Goal: Task Accomplishment & Management: Manage account settings

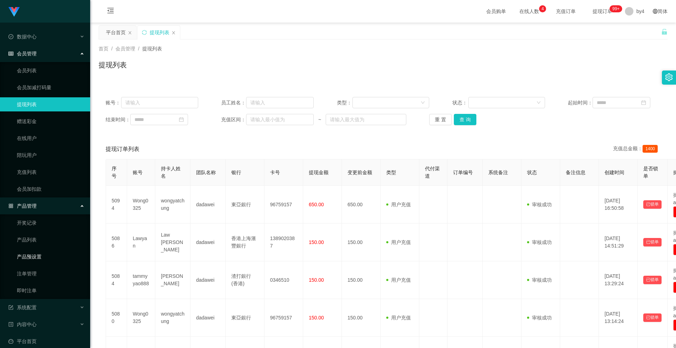
click at [48, 254] on link "产品预设置" at bounding box center [51, 256] width 68 height 14
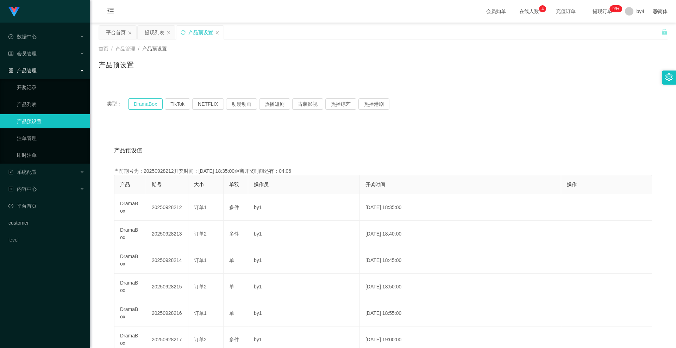
click at [145, 105] on button "DramaBox" at bounding box center [145, 103] width 35 height 11
click at [37, 137] on link "注单管理" at bounding box center [51, 138] width 68 height 14
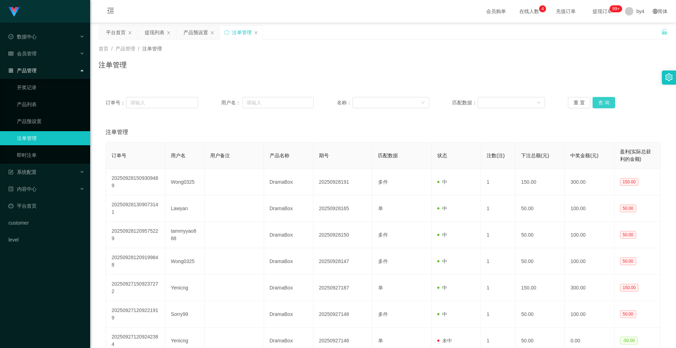
click at [600, 100] on button "查 询" at bounding box center [604, 102] width 23 height 11
click at [600, 100] on div "重 置 查 询" at bounding box center [614, 102] width 93 height 11
click at [600, 100] on button "查 询" at bounding box center [604, 102] width 23 height 11
click at [600, 100] on div "重 置 查 询" at bounding box center [614, 102] width 93 height 11
click at [600, 100] on button "查 询" at bounding box center [604, 102] width 23 height 11
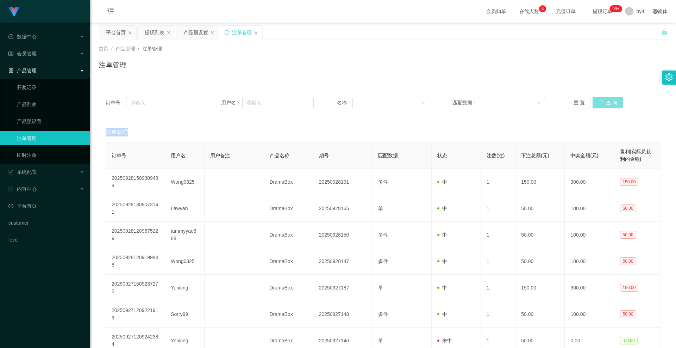
click at [600, 100] on div "重 置 查 询" at bounding box center [614, 102] width 93 height 11
click at [600, 100] on button "查 询" at bounding box center [604, 102] width 23 height 11
click at [600, 100] on div "重 置 查 询" at bounding box center [614, 102] width 93 height 11
click at [600, 100] on button "查 询" at bounding box center [604, 102] width 23 height 11
click at [600, 100] on div "重 置 查 询" at bounding box center [614, 102] width 93 height 11
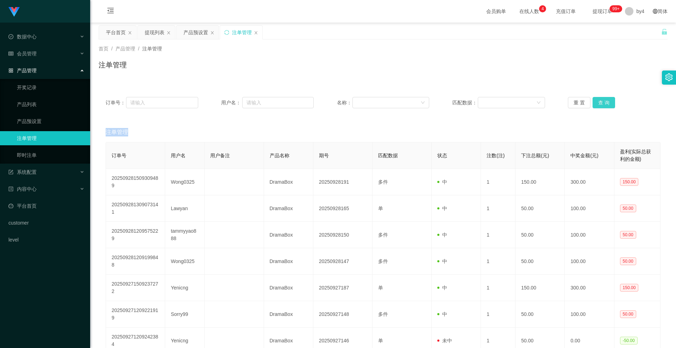
click at [600, 100] on button "查 询" at bounding box center [604, 102] width 23 height 11
click at [600, 100] on div "重 置 查 询" at bounding box center [614, 102] width 93 height 11
click at [600, 100] on button "查 询" at bounding box center [604, 102] width 23 height 11
click at [600, 100] on div "重 置 查 询" at bounding box center [614, 102] width 93 height 11
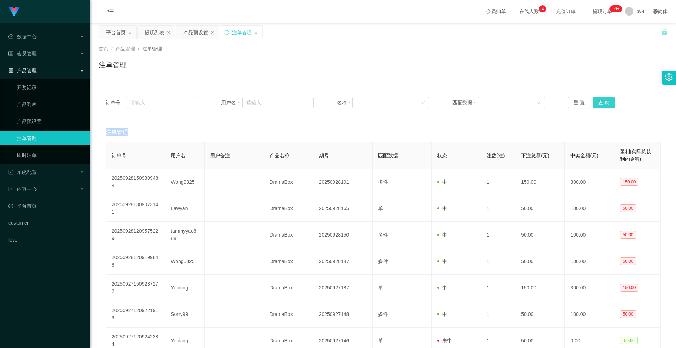
click at [606, 99] on button "查 询" at bounding box center [604, 102] width 23 height 11
click at [606, 99] on div "重 置 查 询" at bounding box center [614, 102] width 93 height 11
click at [606, 99] on button "查 询" at bounding box center [604, 102] width 23 height 11
click at [606, 99] on div "重 置 查 询" at bounding box center [614, 102] width 93 height 11
click at [32, 56] on span "会员管理" at bounding box center [22, 54] width 28 height 6
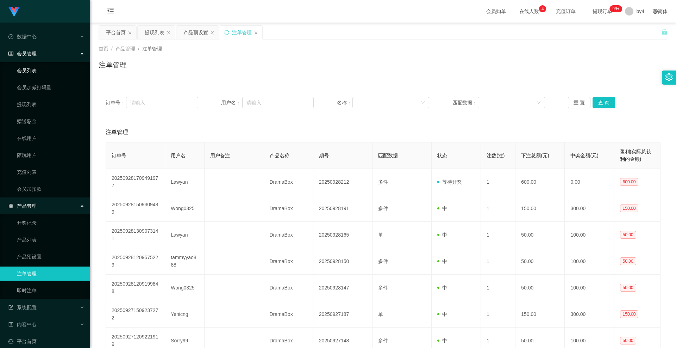
click at [36, 70] on link "会员列表" at bounding box center [51, 70] width 68 height 14
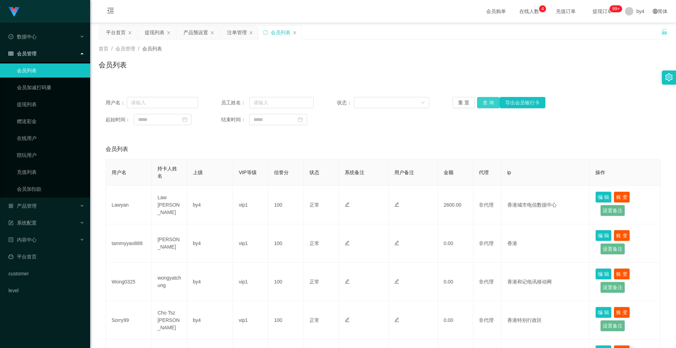
click at [486, 105] on button "查 询" at bounding box center [488, 102] width 23 height 11
click at [486, 105] on div "重 置 查 询 导出会员银行卡" at bounding box center [498, 102] width 93 height 11
click at [486, 105] on button "查 询" at bounding box center [488, 102] width 23 height 11
click at [486, 105] on div "重 置 查 询 导出会员银行卡" at bounding box center [498, 102] width 93 height 11
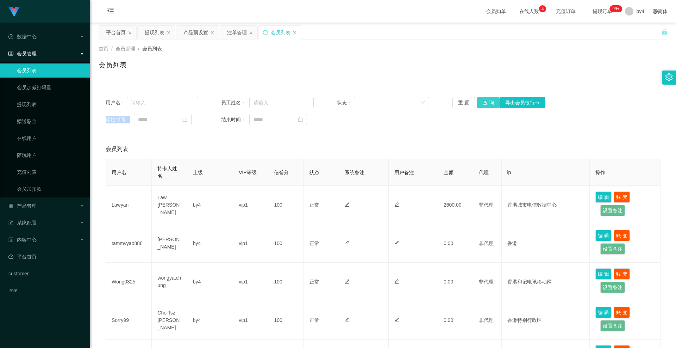
click at [491, 101] on button "查 询" at bounding box center [488, 102] width 23 height 11
click at [491, 101] on div "重 置 查 询 导出会员银行卡" at bounding box center [498, 102] width 93 height 11
click at [491, 101] on button "查 询" at bounding box center [488, 102] width 23 height 11
click at [491, 101] on div "重 置 查 询 导出会员银行卡" at bounding box center [498, 102] width 93 height 11
click at [491, 101] on button "查 询" at bounding box center [488, 102] width 23 height 11
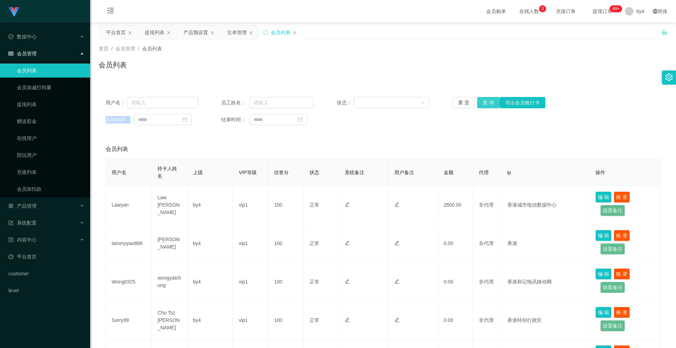
click at [486, 104] on button "查 询" at bounding box center [488, 102] width 23 height 11
click at [486, 104] on div "重 置 查 询 导出会员银行卡" at bounding box center [498, 102] width 93 height 11
click at [486, 104] on button "查 询" at bounding box center [488, 102] width 23 height 11
click at [40, 106] on link "提现列表" at bounding box center [51, 104] width 68 height 14
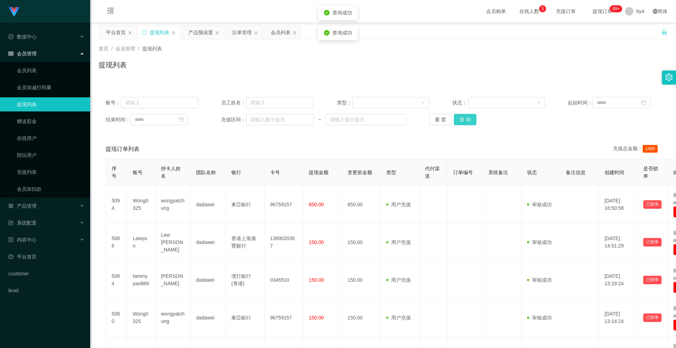
click at [467, 121] on button "查 询" at bounding box center [465, 119] width 23 height 11
click at [467, 121] on div "重 置 查 询" at bounding box center [475, 119] width 93 height 11
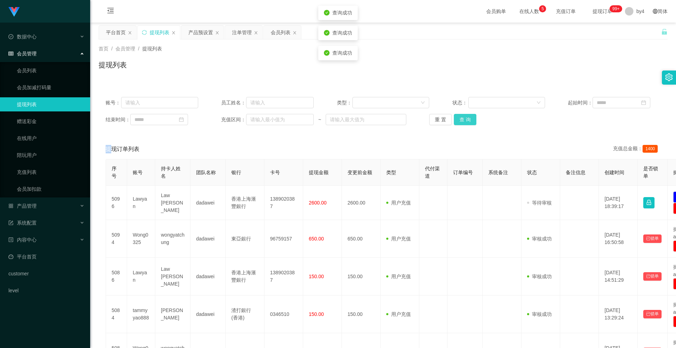
click at [467, 121] on button "查 询" at bounding box center [465, 119] width 23 height 11
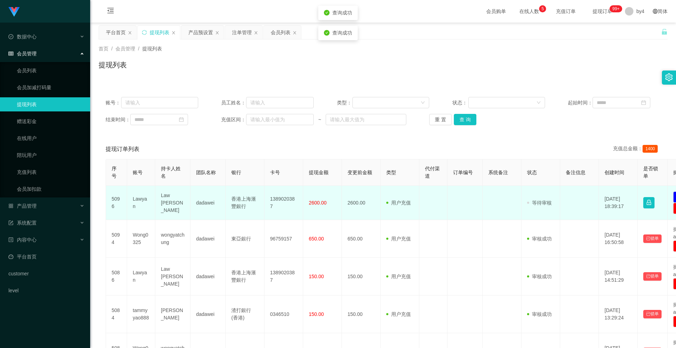
click at [142, 205] on td "Lawyan" at bounding box center [141, 203] width 28 height 34
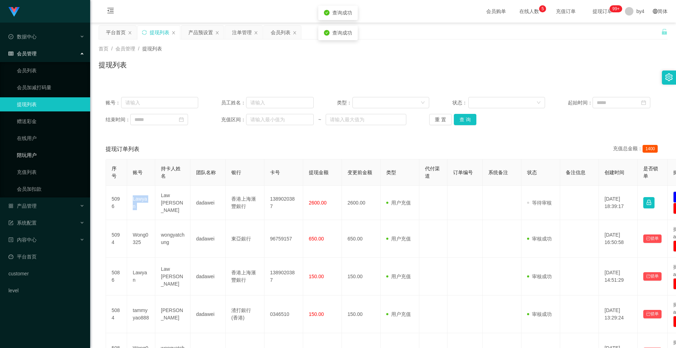
copy td "Lawyan"
